Goal: Transaction & Acquisition: Purchase product/service

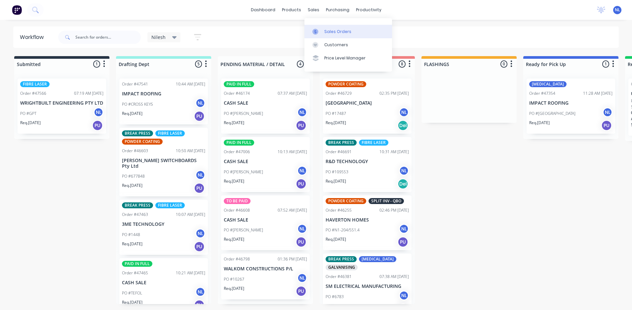
click at [334, 32] on div "Sales Orders" at bounding box center [337, 32] width 27 height 6
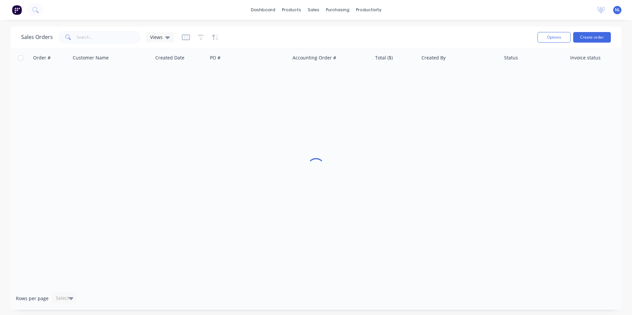
drag, startPoint x: 68, startPoint y: 34, endPoint x: 87, endPoint y: 29, distance: 19.1
click at [68, 34] on icon at bounding box center [68, 37] width 6 height 6
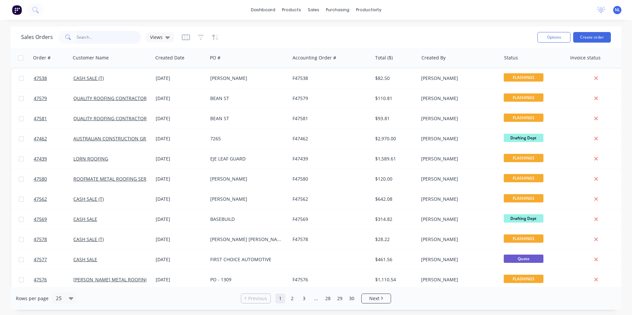
click at [88, 33] on input "text" at bounding box center [109, 37] width 64 height 13
click at [96, 37] on input "text" at bounding box center [109, 37] width 64 height 13
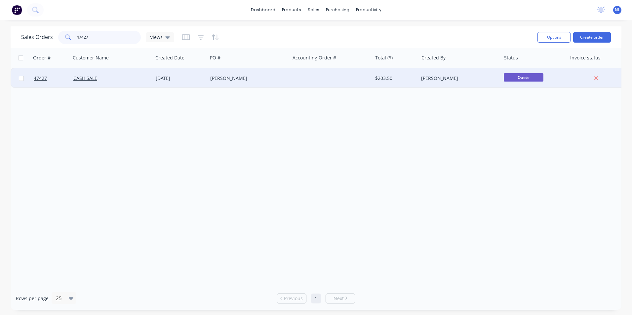
type input "47427"
click at [239, 80] on div "SCOTT YOUNG" at bounding box center [246, 78] width 73 height 7
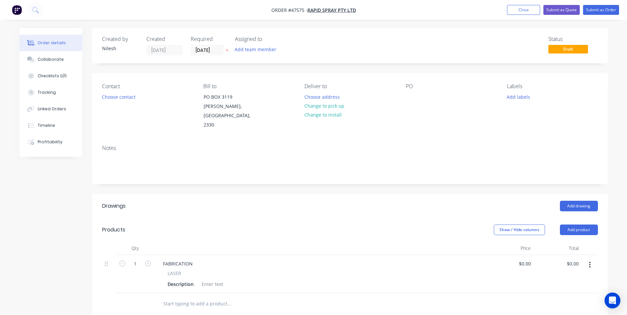
click at [248, 259] on div "FABRICATION" at bounding box center [320, 264] width 325 height 10
click at [191, 259] on div "FABRICATION" at bounding box center [178, 264] width 40 height 10
drag, startPoint x: 191, startPoint y: 254, endPoint x: 148, endPoint y: 261, distance: 44.2
click at [149, 261] on div "1 FABRICATION LASER Description $0.00 $0.00 $0.00 $0.00" at bounding box center [350, 274] width 496 height 38
click at [172, 270] on div "LASER Description" at bounding box center [320, 279] width 325 height 19
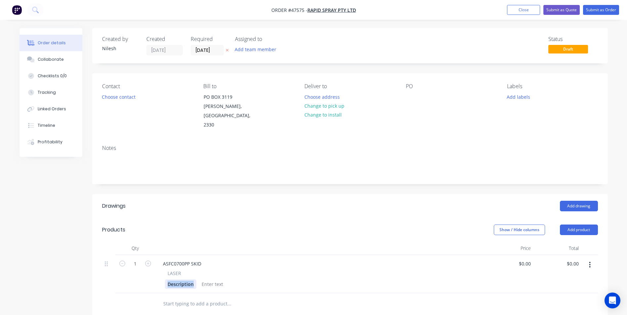
drag, startPoint x: 194, startPoint y: 274, endPoint x: 156, endPoint y: 274, distance: 37.7
click at [156, 274] on div "ASFC0700PP SKID LASER Description" at bounding box center [320, 274] width 330 height 38
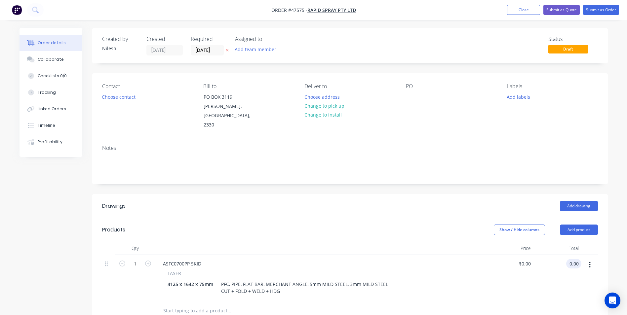
click at [572, 259] on input "0.00" at bounding box center [575, 264] width 13 height 10
type input "11400"
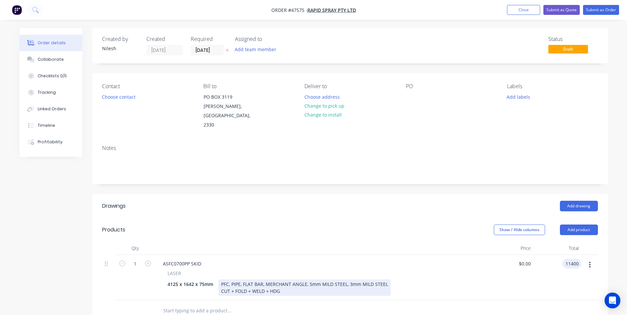
type input "$11,400.00"
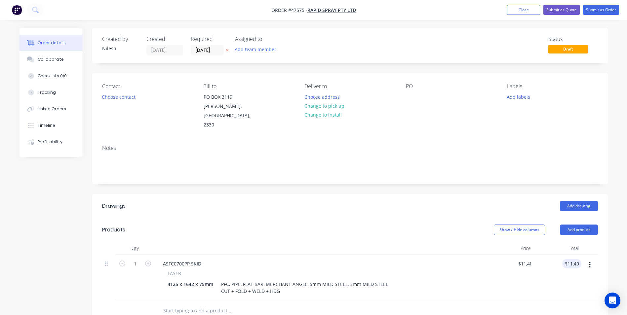
click at [439, 290] on div "ASFC0700PP SKID LASER 4125 x 1642 x 75mm PFC, PIPE, FLAT BAR, MERCHANT ANGLE, 5…" at bounding box center [320, 277] width 330 height 45
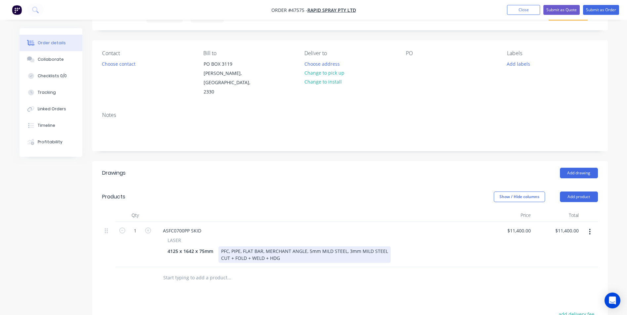
click at [279, 248] on div "PFC, PIPE, FLAT BAR, MERCHANT ANGLE, 5mm MILD STEEL, 3mm MILD STEEL CUT + FOLD …" at bounding box center [304, 254] width 172 height 17
click at [439, 250] on div "4125 x 1642 x 75mm PFC, PIPE, FLAT BAR, MERCHANT ANGLE, 5mm MILD STEEL, 3mm MIL…" at bounding box center [319, 254] width 308 height 17
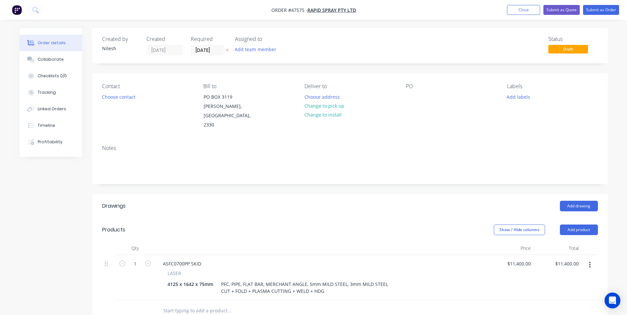
click at [383, 225] on div "Show / Hide columns Add product" at bounding box center [402, 230] width 390 height 11
click at [524, 93] on button "Add labels" at bounding box center [518, 96] width 30 height 9
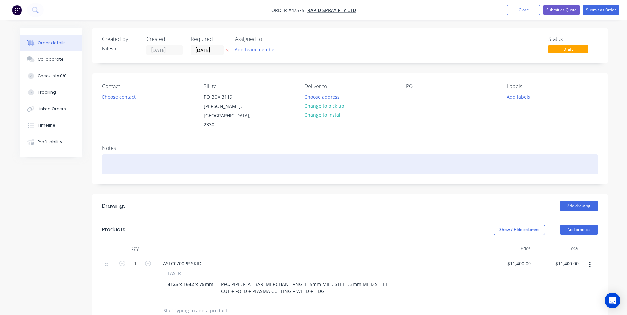
click at [465, 154] on div at bounding box center [350, 164] width 496 height 20
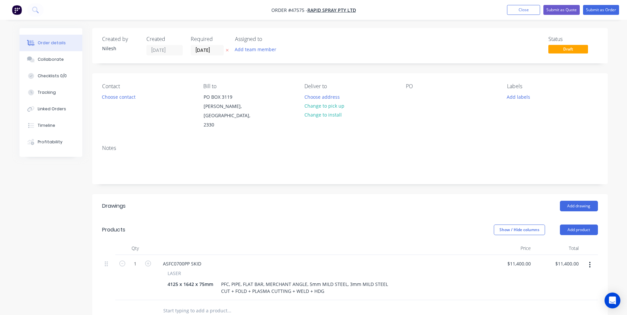
click at [507, 15] on nav "Order #47575 - RAPID SPRAY Pty Ltd Add product Close Submit as Quote Submit as …" at bounding box center [313, 10] width 627 height 20
click at [521, 9] on button "Close" at bounding box center [523, 10] width 33 height 10
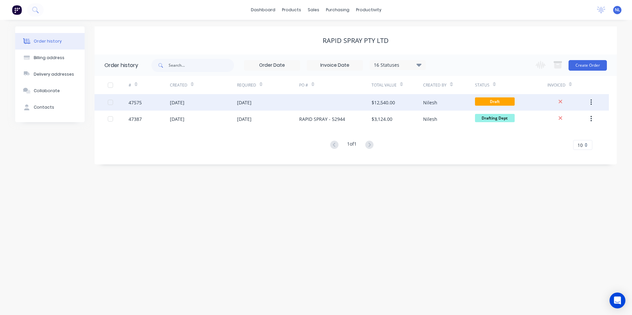
click at [245, 102] on div "[DATE]" at bounding box center [244, 102] width 15 height 7
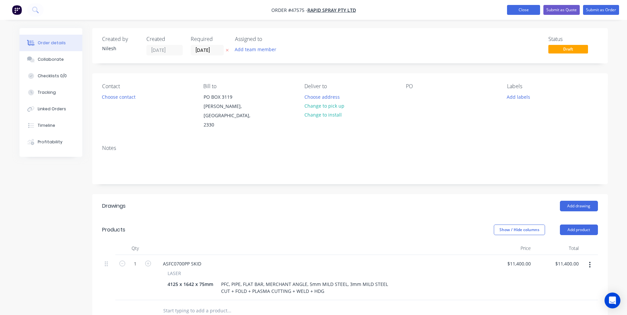
click at [532, 6] on button "Close" at bounding box center [523, 10] width 33 height 10
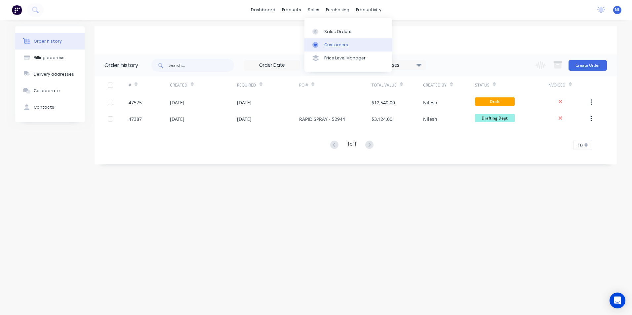
click at [327, 42] on div "Customers" at bounding box center [336, 45] width 24 height 6
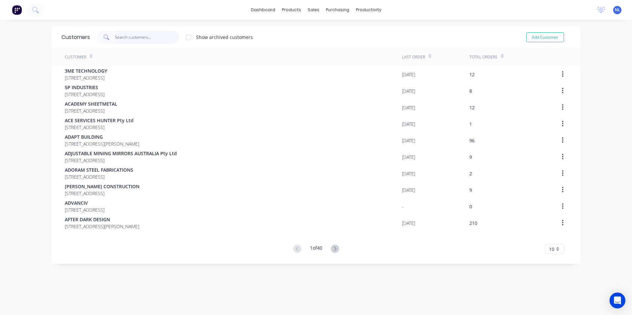
click at [144, 38] on input "text" at bounding box center [147, 37] width 64 height 13
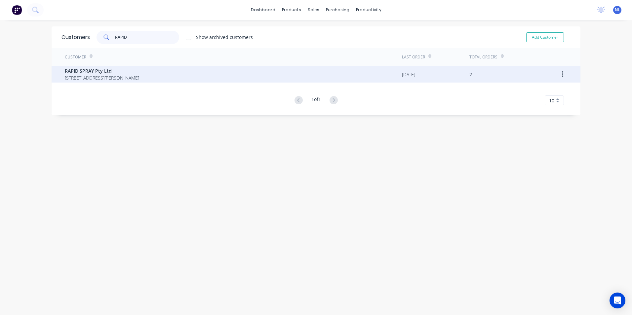
type input "RAPID"
click at [129, 69] on span "RAPID SPRAY Pty Ltd" at bounding box center [102, 70] width 74 height 7
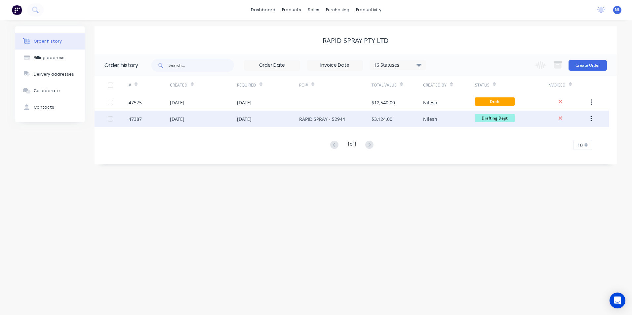
click at [328, 118] on div "RAPID SPRAY - 52944" at bounding box center [322, 119] width 46 height 7
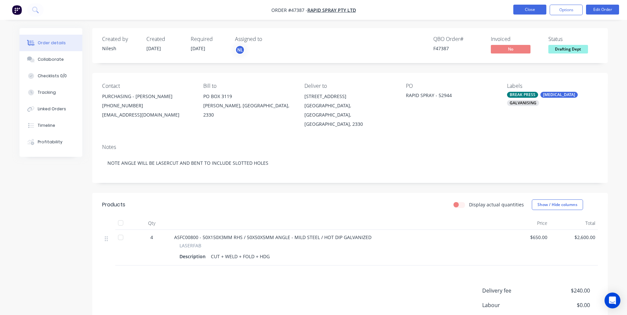
click at [529, 7] on button "Close" at bounding box center [529, 10] width 33 height 10
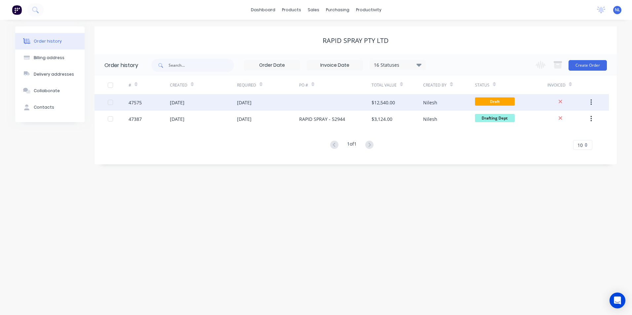
click at [409, 108] on div "$12,540.00" at bounding box center [397, 102] width 52 height 17
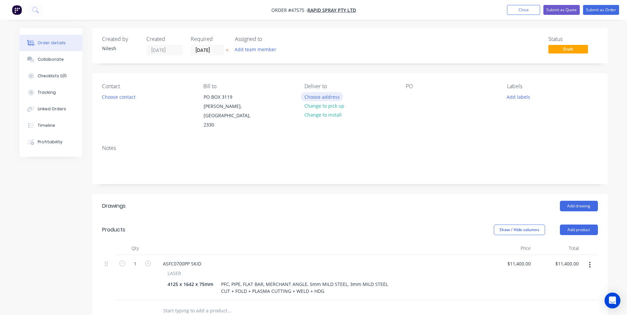
click at [321, 96] on button "Choose address" at bounding box center [322, 96] width 42 height 9
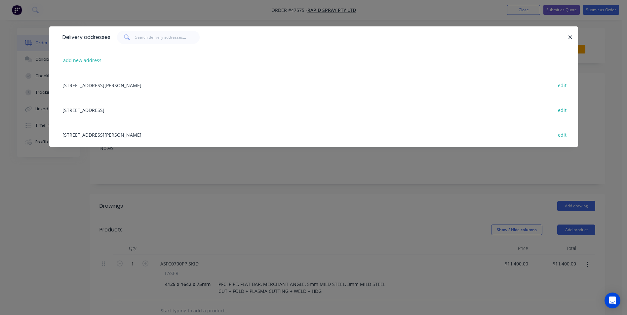
click at [123, 112] on div "[STREET_ADDRESS] edit" at bounding box center [313, 109] width 509 height 25
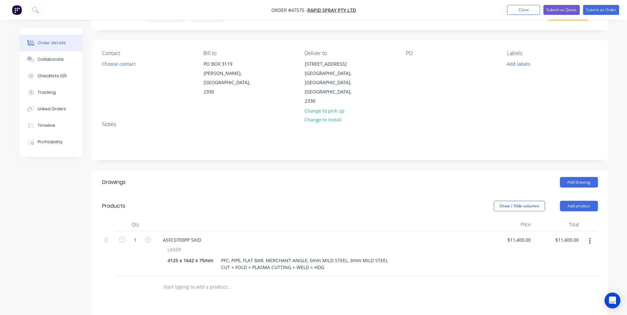
scroll to position [99, 0]
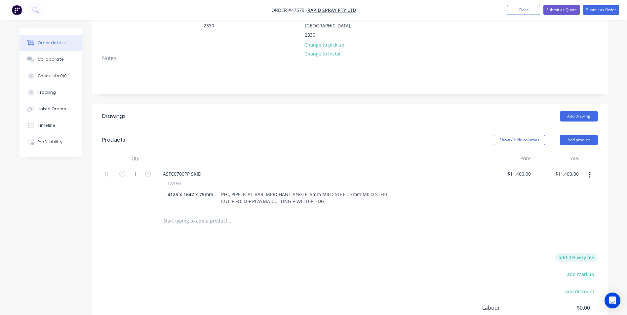
click at [572, 253] on button "add delivery fee" at bounding box center [576, 257] width 43 height 9
type input "240"
click at [482, 267] on div "Delivery fee Delivery fee Delivery fee name (Optional) 240 240 $0 add markup ad…" at bounding box center [350, 308] width 496 height 111
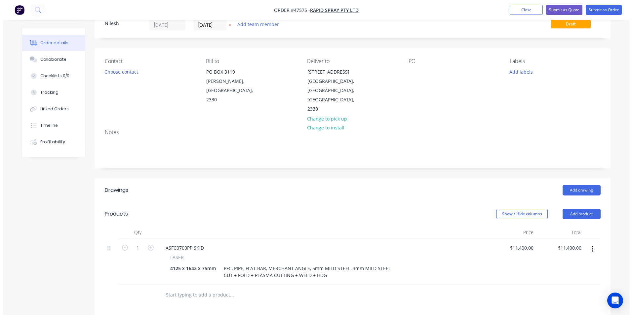
scroll to position [0, 0]
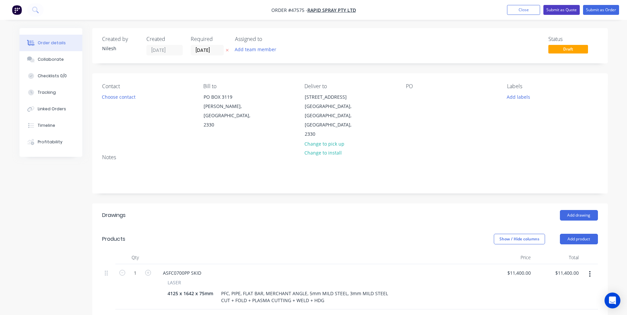
click at [567, 10] on button "Submit as Quote" at bounding box center [561, 10] width 36 height 10
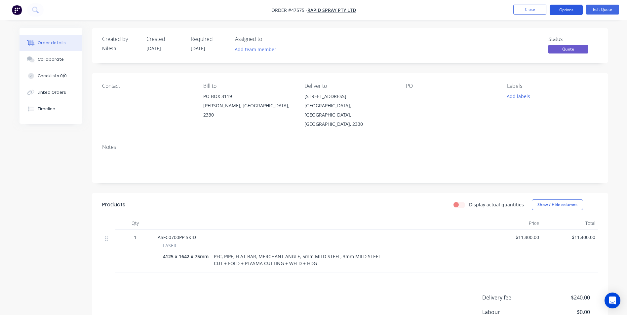
click at [576, 11] on button "Options" at bounding box center [565, 10] width 33 height 11
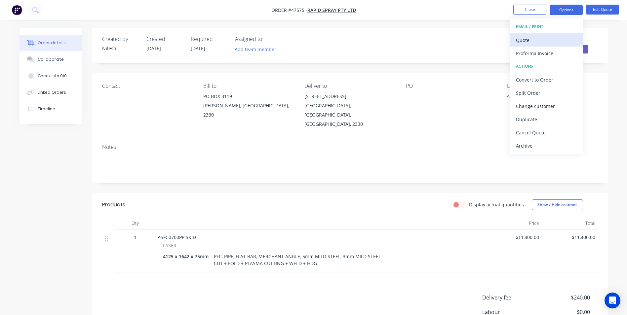
click at [536, 44] on div "Quote" at bounding box center [546, 40] width 61 height 10
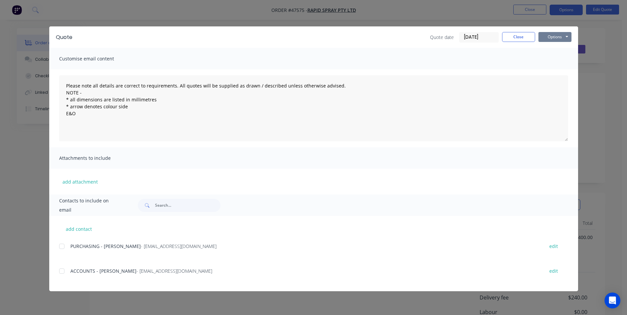
click at [554, 40] on button "Options" at bounding box center [554, 37] width 33 height 10
click at [549, 57] on button "Print" at bounding box center [559, 59] width 42 height 11
